Goal: Use online tool/utility: Use online tool/utility

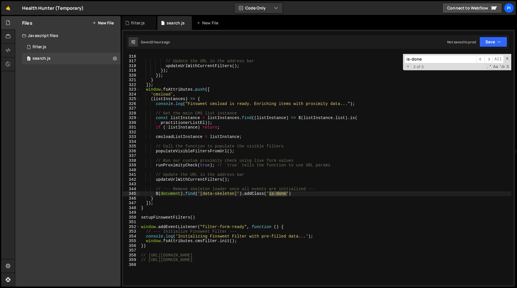
scroll to position [1492, 0]
type textarea "practitionerListEl));"
click at [234, 121] on div "} // Update the URL in the address bar updateUrlWithCurrentFilters ( ) ; }) ; }…" at bounding box center [325, 169] width 371 height 241
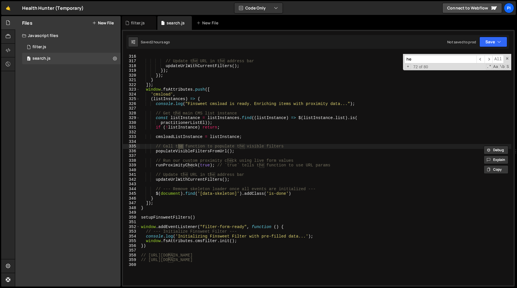
type input "h"
type input "hea"
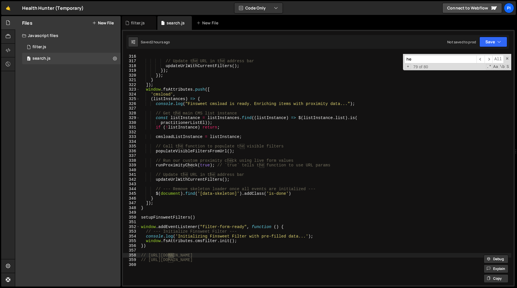
type input "h"
click at [298, 135] on div "} // Update the URL in the address bar updateUrlWithCurrentFilters ( ) ; }) ; }…" at bounding box center [325, 169] width 371 height 241
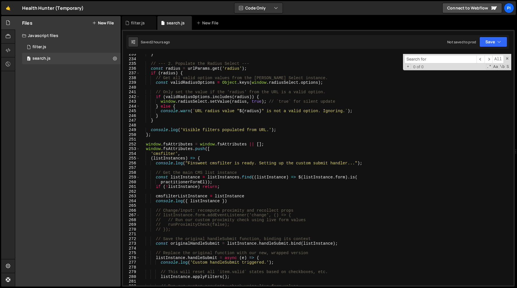
click at [298, 135] on div "} // --- 2. Populate the Radius Select --- const radius = urlParams . get ( 'ra…" at bounding box center [325, 172] width 371 height 241
type textarea "};"
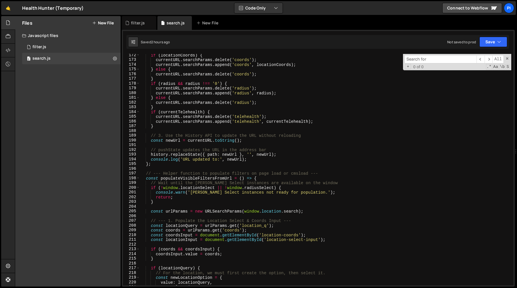
scroll to position [811, 0]
click at [416, 62] on input at bounding box center [440, 59] width 72 height 8
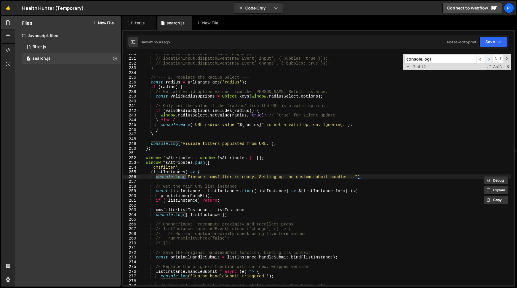
type input "console.log("
click at [489, 61] on span "​" at bounding box center [488, 59] width 8 height 8
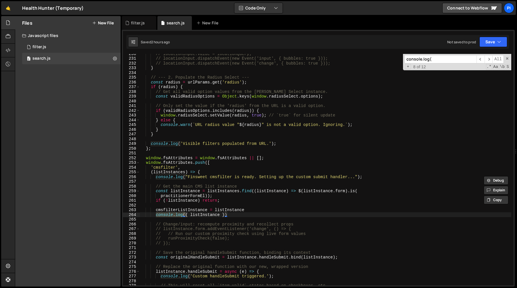
click at [232, 218] on div "// locationInput.value = locationQuery; // locationInput.dispatchEvent(new Even…" at bounding box center [325, 171] width 371 height 241
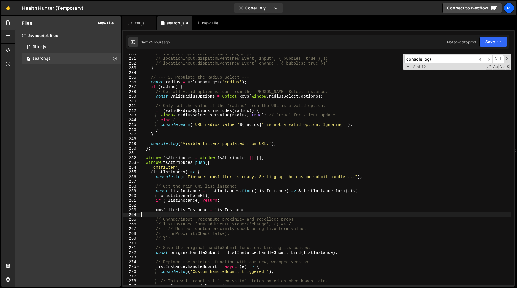
drag, startPoint x: 232, startPoint y: 218, endPoint x: 139, endPoint y: 215, distance: 93.1
click at [139, 215] on div "230 231 232 233 234 235 236 237 238 239 240 241 242 243 244 245 246 247 248 249…" at bounding box center [318, 170] width 391 height 232
click at [489, 62] on span "​" at bounding box center [488, 59] width 8 height 8
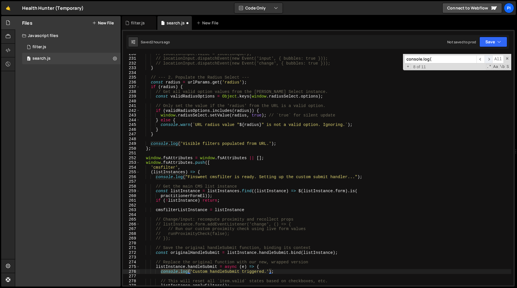
click at [489, 62] on span "​" at bounding box center [488, 59] width 8 height 8
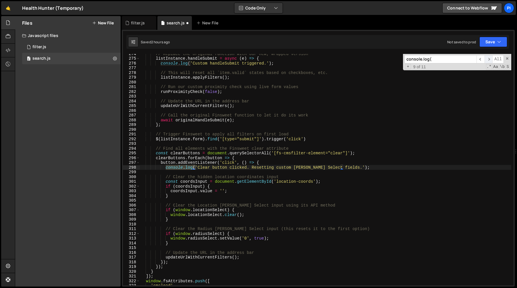
click at [489, 62] on span "​" at bounding box center [488, 59] width 8 height 8
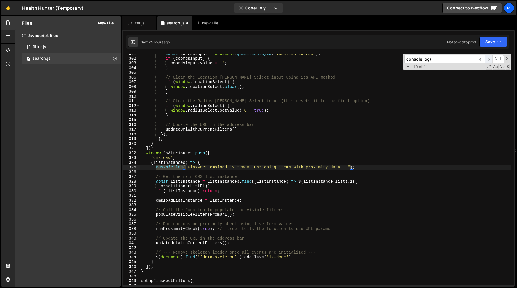
click at [489, 62] on span "​" at bounding box center [488, 59] width 8 height 8
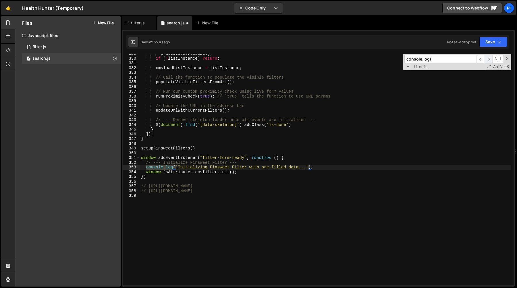
click at [489, 62] on span "​" at bounding box center [488, 59] width 8 height 8
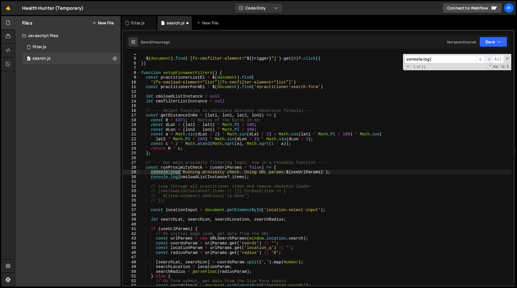
scroll to position [17, 0]
click at [257, 177] on div "$ ( document ) . find ( ` [fs-cmsfilter-element=" ${ trigger } "] ` ) . get ( 0…" at bounding box center [325, 171] width 371 height 241
drag, startPoint x: 257, startPoint y: 177, endPoint x: 133, endPoint y: 175, distance: 124.3
click at [133, 175] on div "console.log(cmsloadListInstance?.items); 4 5 6 7 8 9 10 11 12 13 14 15 16 17 18…" at bounding box center [318, 170] width 391 height 232
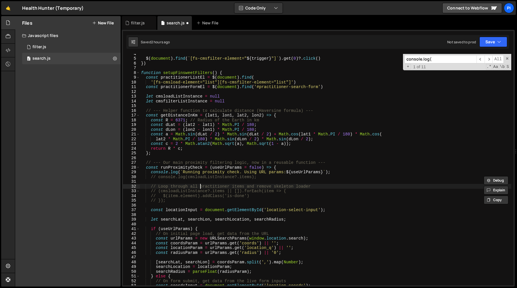
click at [200, 189] on div "$ ( document ) . find ( ` [fs-cmsfilter-element=" ${ trigger } "] ` ) . get ( 0…" at bounding box center [325, 171] width 371 height 241
type textarea "// Loop through all practitioner items and remove skeleton loader"
click at [488, 59] on span "​" at bounding box center [488, 59] width 8 height 8
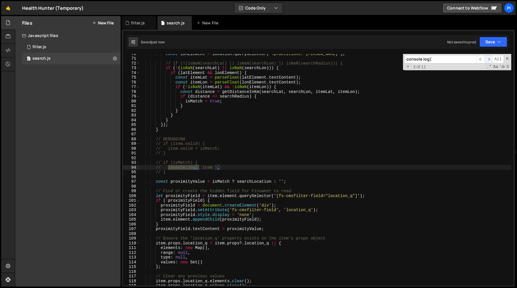
click at [488, 59] on span "​" at bounding box center [488, 59] width 8 height 8
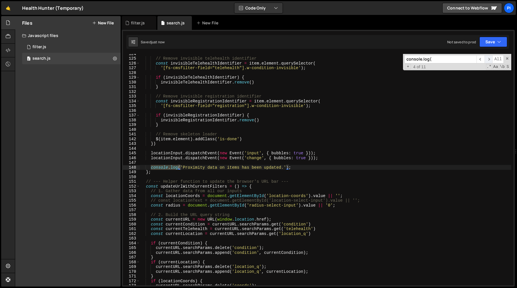
click at [488, 59] on span "​" at bounding box center [488, 59] width 8 height 8
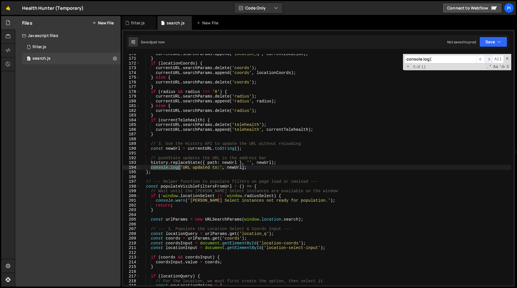
click at [488, 59] on span "​" at bounding box center [488, 59] width 8 height 8
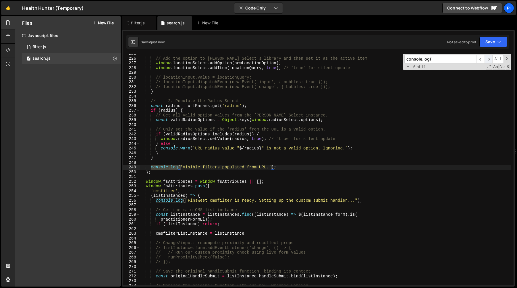
click at [488, 59] on span "​" at bounding box center [488, 59] width 8 height 8
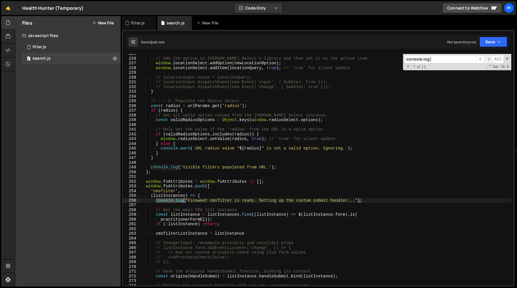
click at [488, 59] on span "​" at bounding box center [488, 59] width 8 height 8
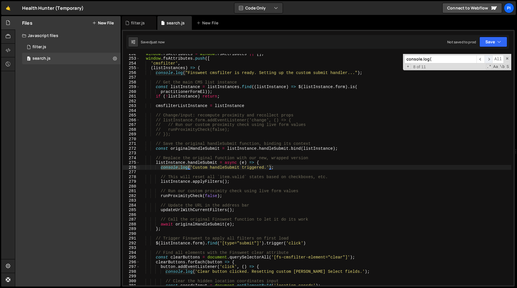
click at [488, 59] on span "​" at bounding box center [488, 59] width 8 height 8
